Goal: Navigation & Orientation: Understand site structure

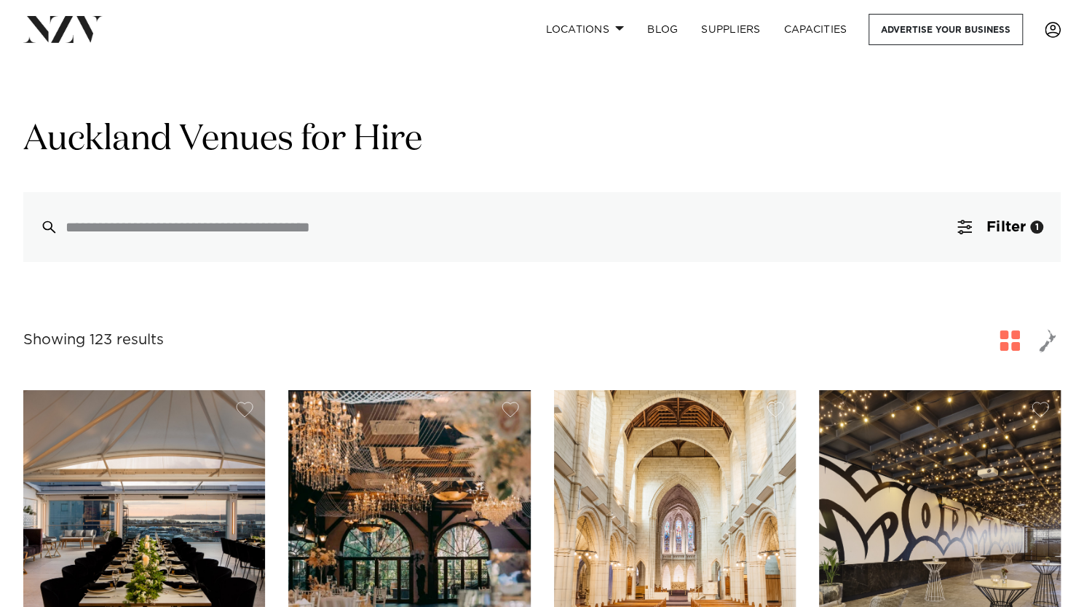
click at [1052, 30] on span at bounding box center [1052, 30] width 16 height 16
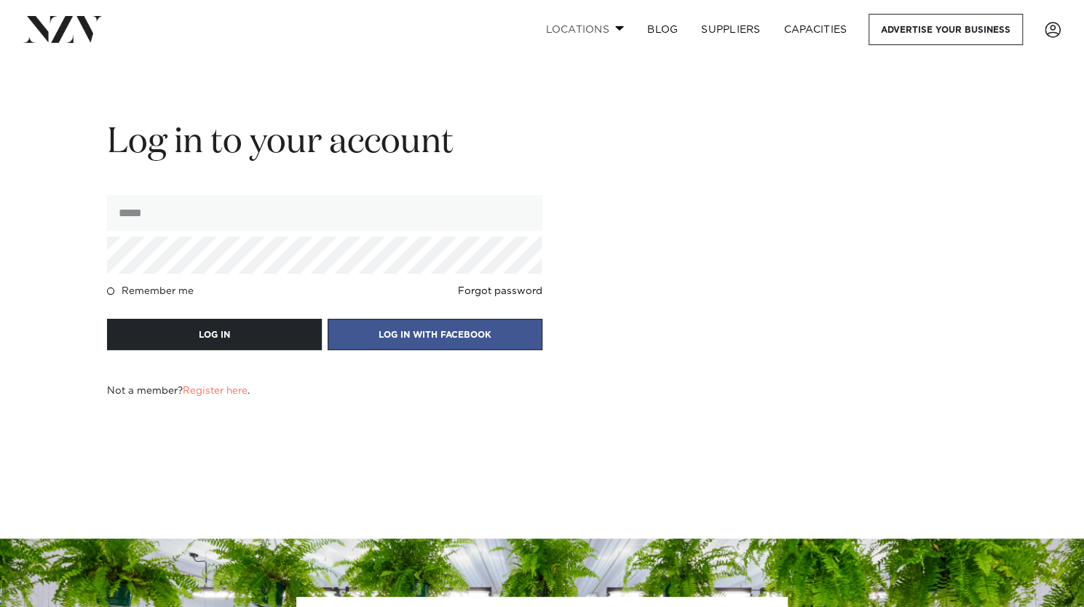
click at [611, 17] on link "Locations" at bounding box center [584, 29] width 102 height 31
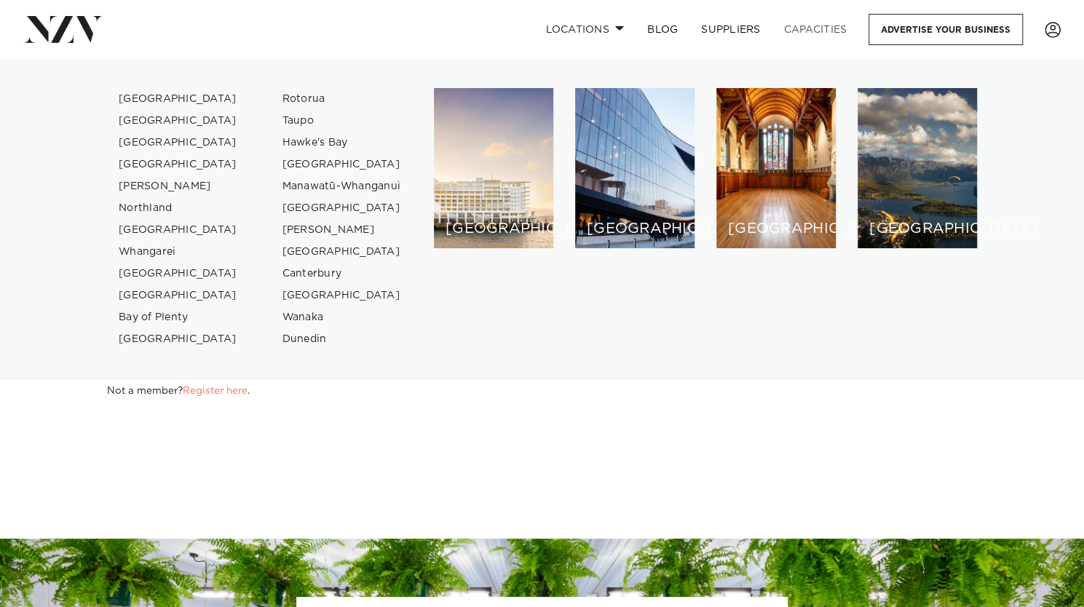
click at [819, 28] on link "Capacities" at bounding box center [815, 29] width 87 height 31
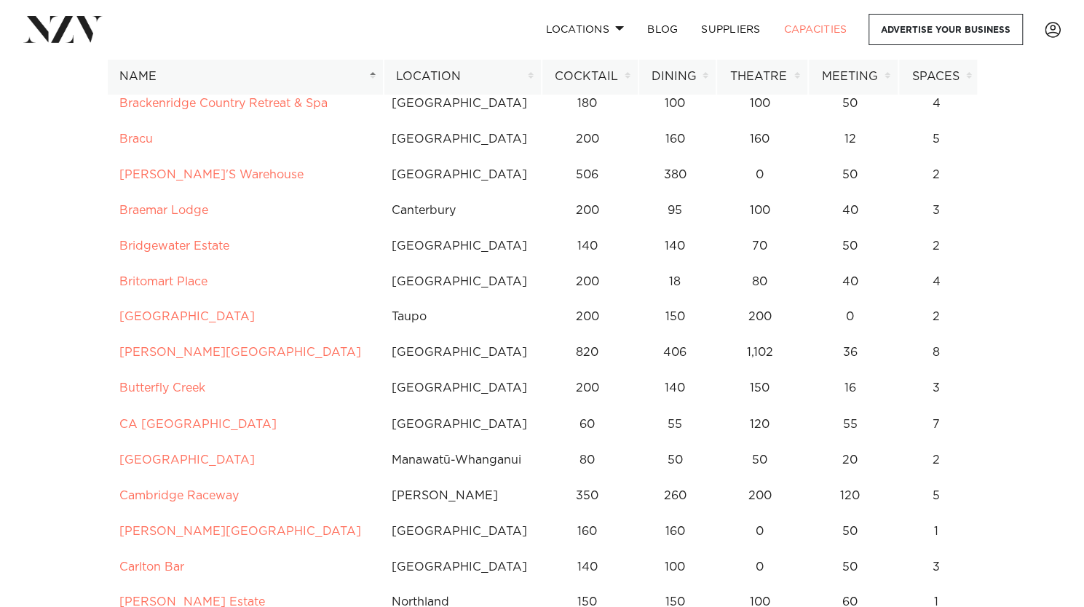
scroll to position [1186, 0]
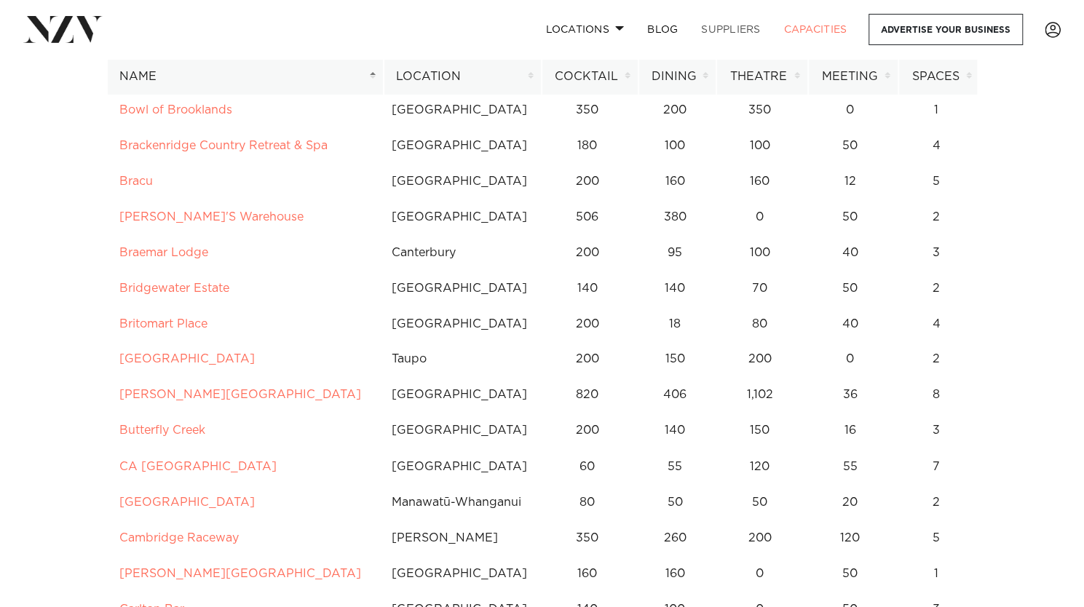
click at [694, 24] on link "SUPPLIERS" at bounding box center [730, 29] width 82 height 31
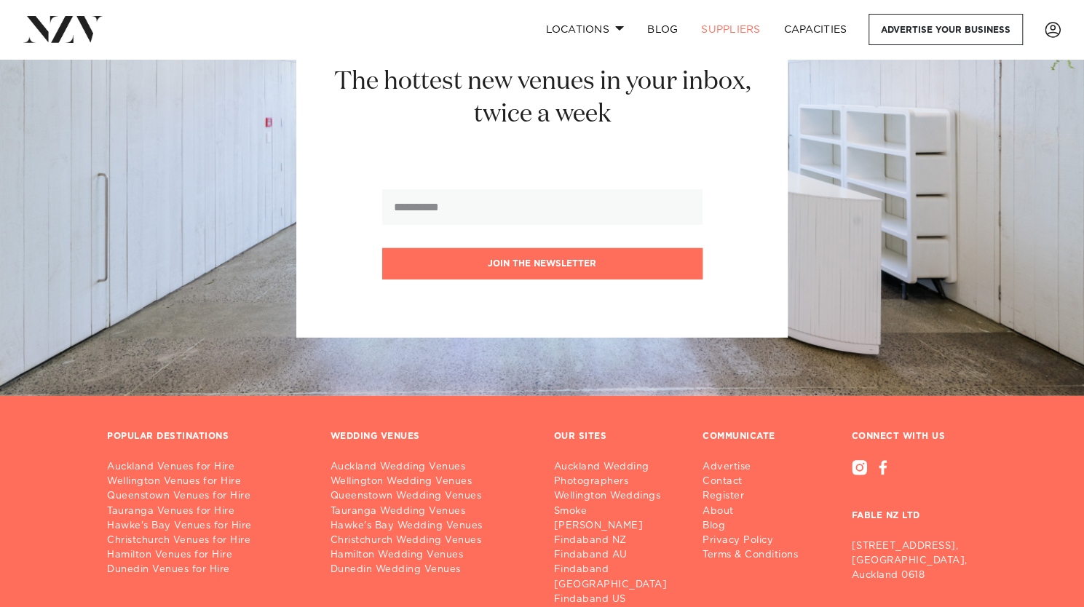
scroll to position [2430, 0]
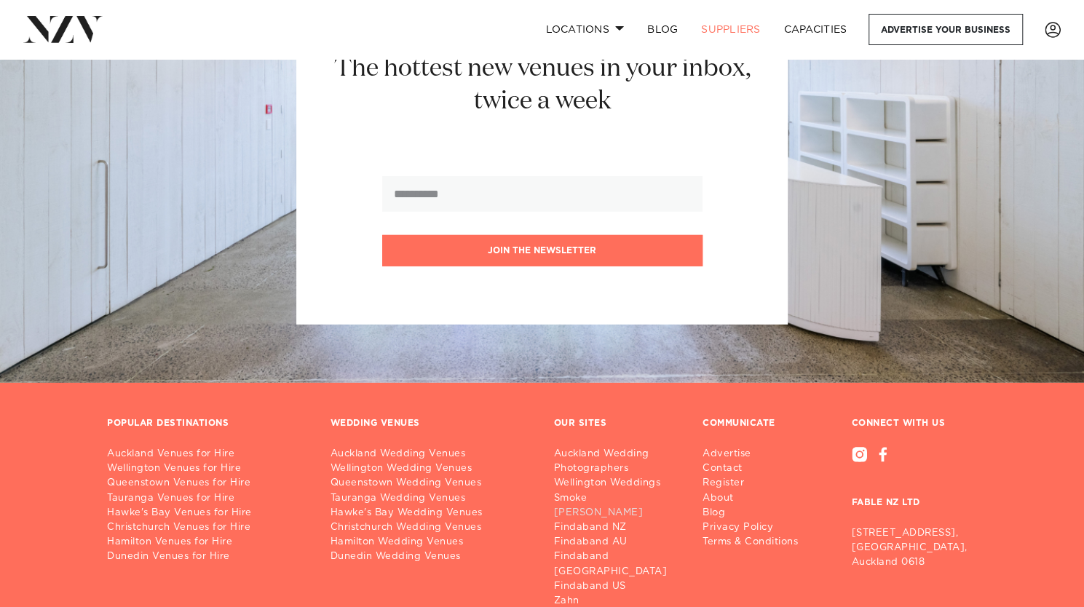
click at [576, 511] on link "[PERSON_NAME]" at bounding box center [617, 513] width 126 height 15
click at [606, 36] on link "Locations" at bounding box center [584, 29] width 102 height 31
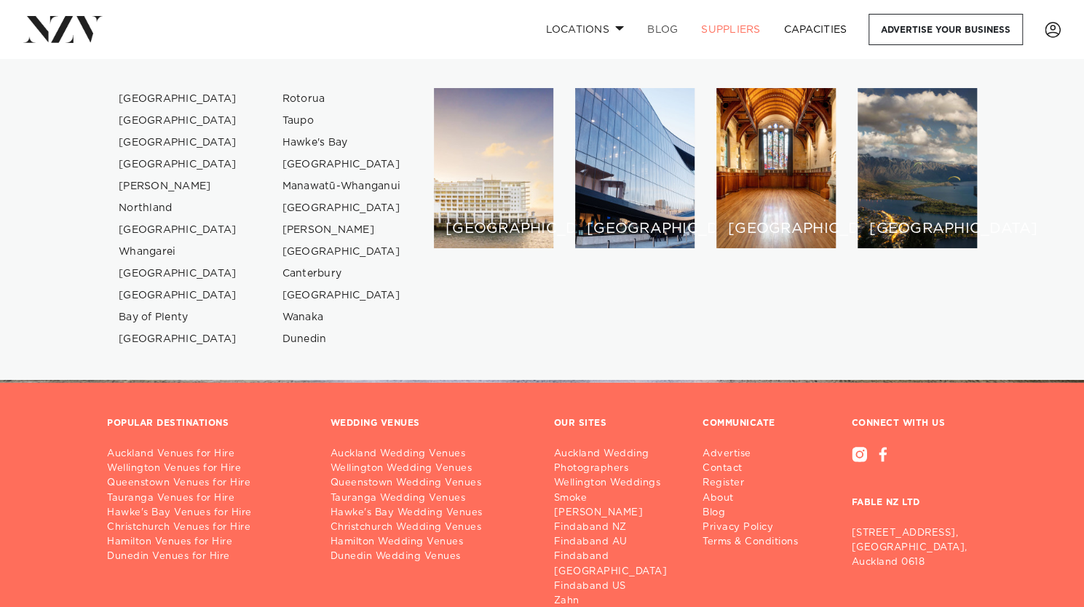
click at [667, 25] on link "BLOG" at bounding box center [662, 29] width 54 height 31
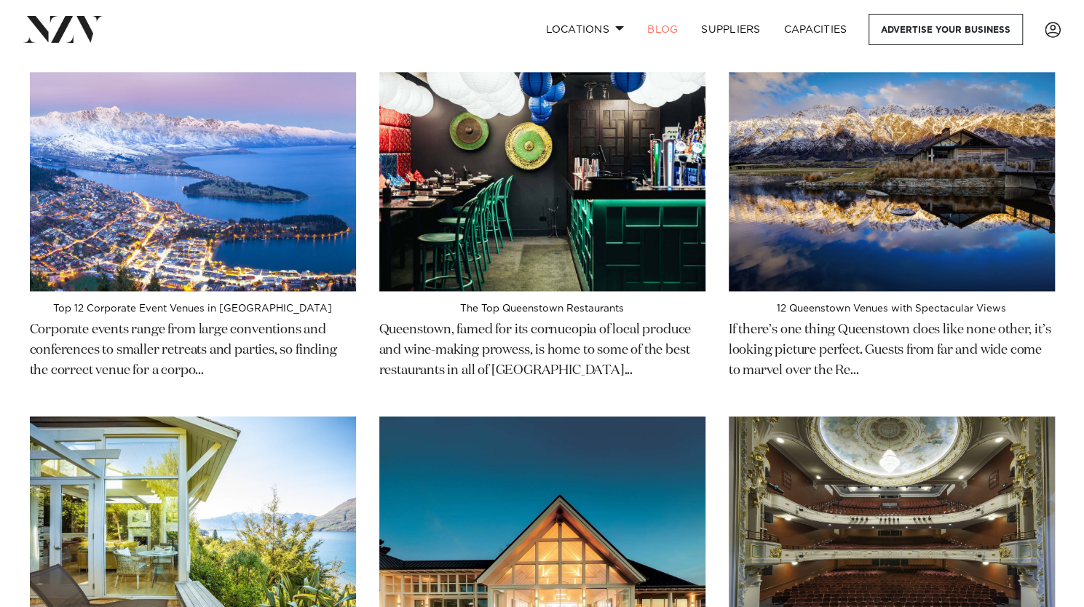
scroll to position [7461, 0]
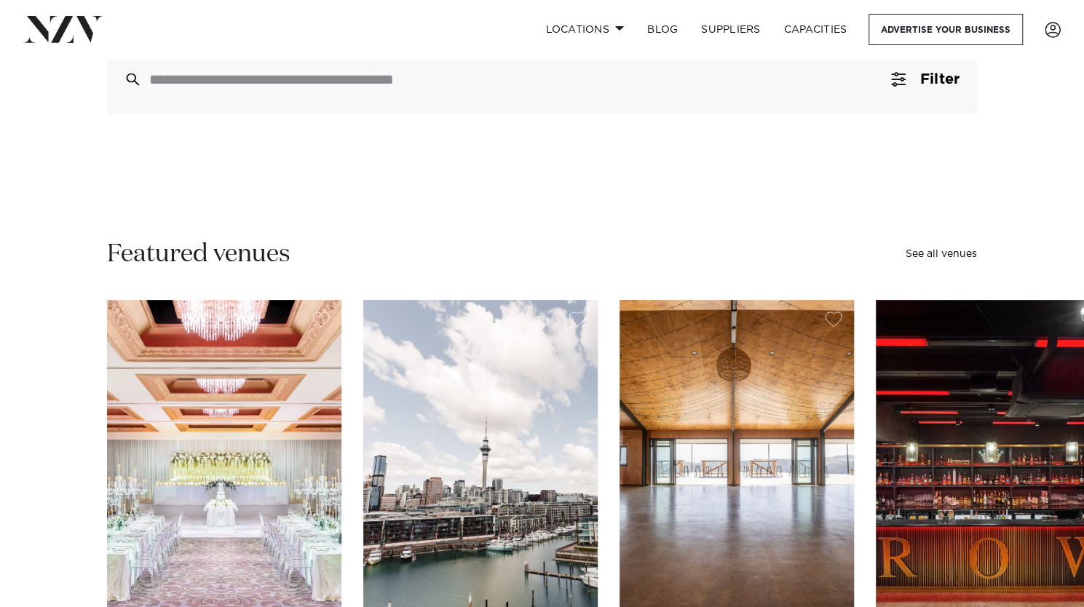
scroll to position [262, 0]
